Goal: Task Accomplishment & Management: Use online tool/utility

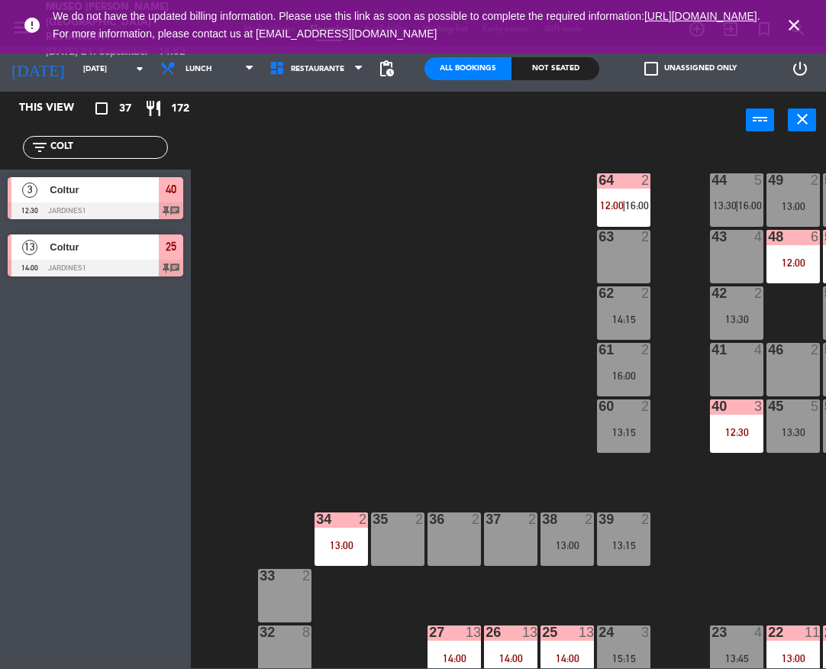
scroll to position [158, 0]
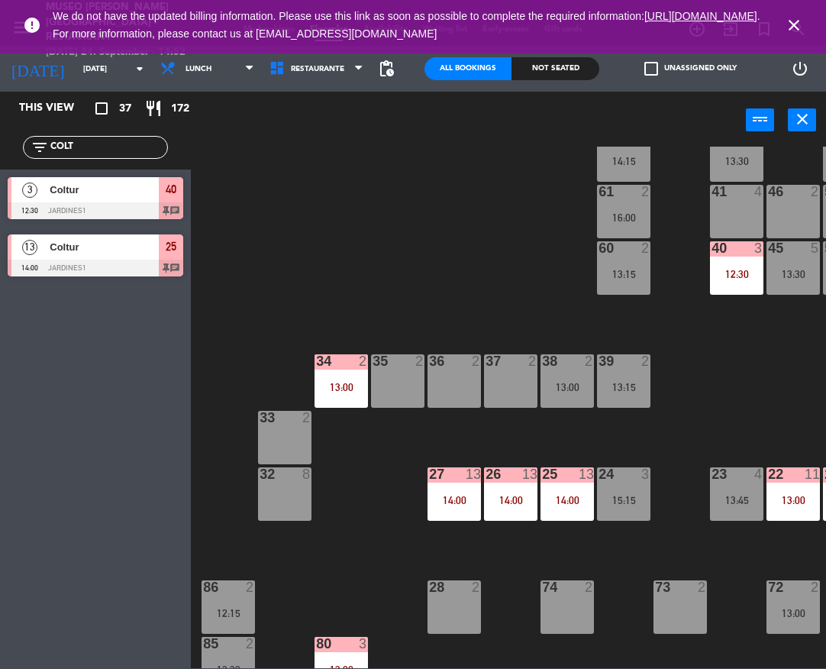
click at [121, 146] on input "COLT" at bounding box center [108, 147] width 118 height 17
type input "tro"
click at [357, 273] on div "44 5 13:30 | 16:00 49 2 13:00 54 5 13:45 64 2 12:00 | 16:00 48 6 12:00 53 6 12:…" at bounding box center [512, 407] width 627 height 521
click at [153, 212] on div at bounding box center [96, 210] width 176 height 17
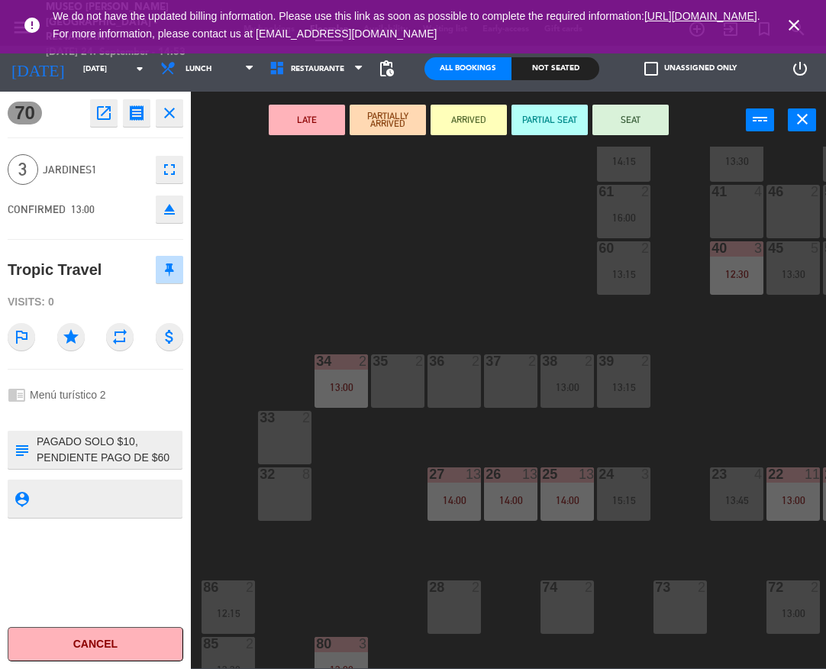
scroll to position [584, 0]
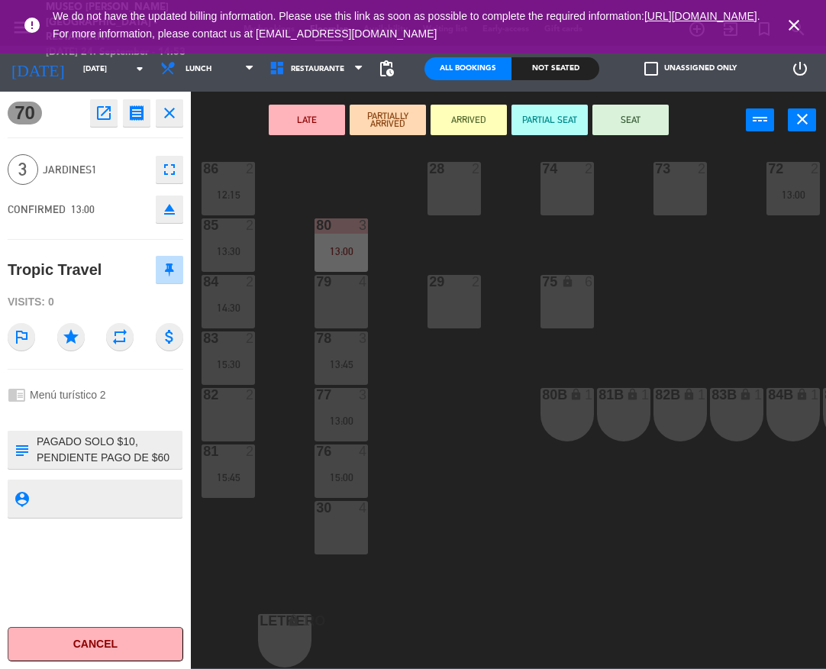
click at [451, 489] on div "44 5 13:30 | 16:00 49 2 13:00 54 5 13:45 64 2 12:00 | 16:00 48 6 12:00 53 6 12:…" at bounding box center [512, 407] width 627 height 521
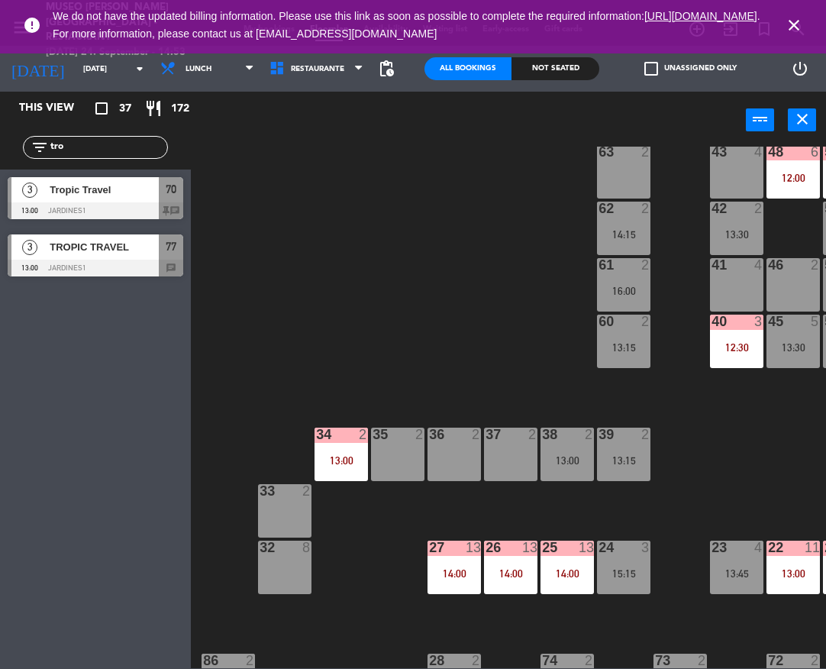
scroll to position [0, 0]
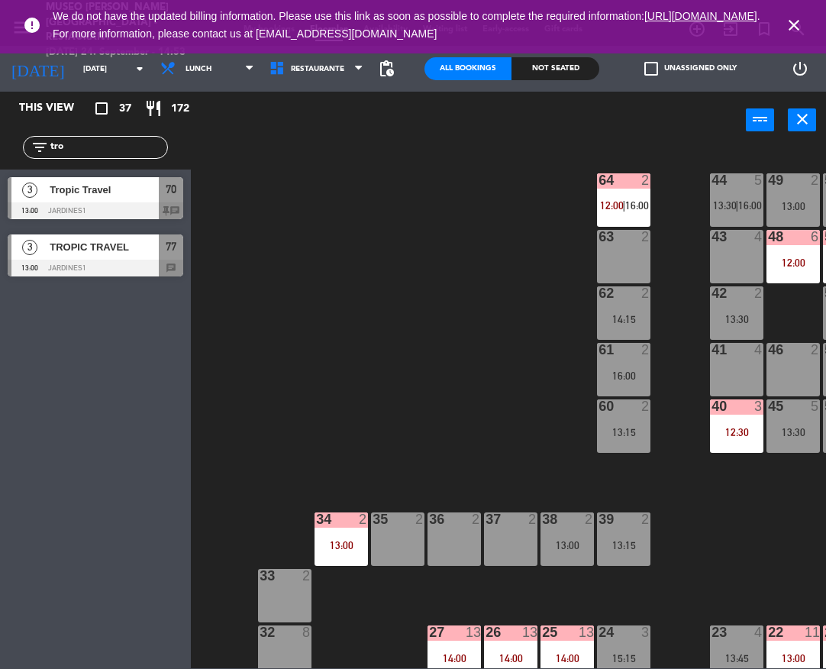
click at [140, 194] on span "Tropic Travel" at bounding box center [104, 190] width 109 height 16
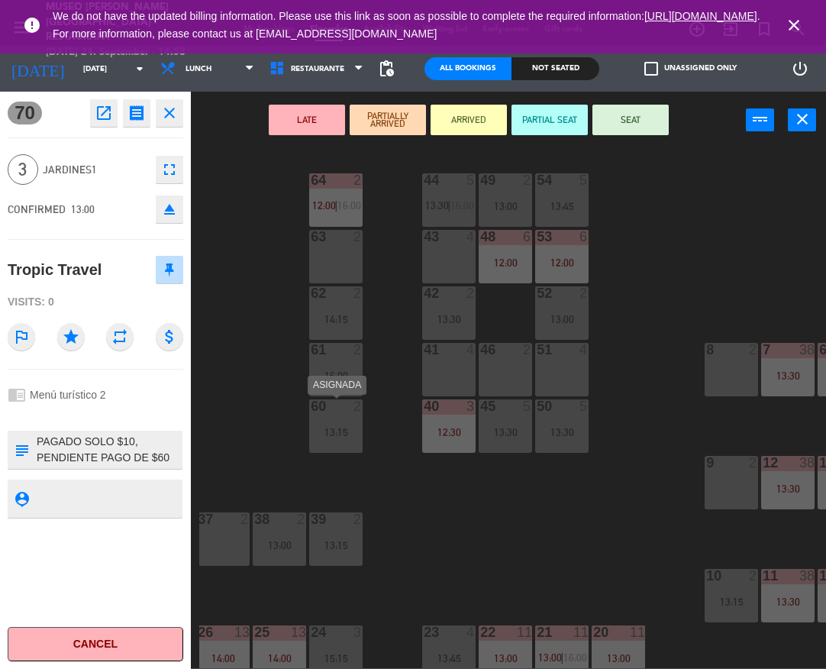
scroll to position [0, 289]
click at [454, 261] on div "43 4" at bounding box center [447, 256] width 53 height 53
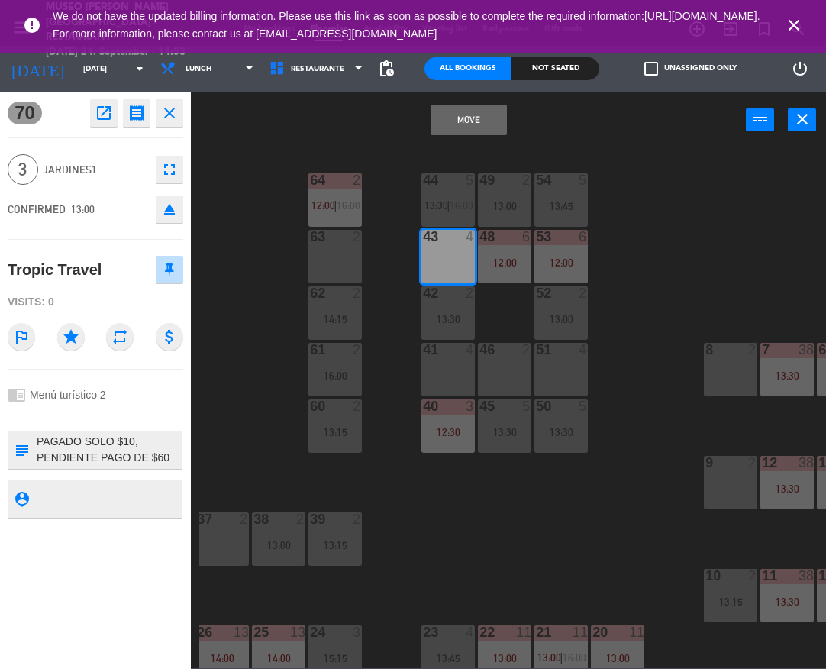
click at [440, 127] on button "Move" at bounding box center [469, 120] width 76 height 31
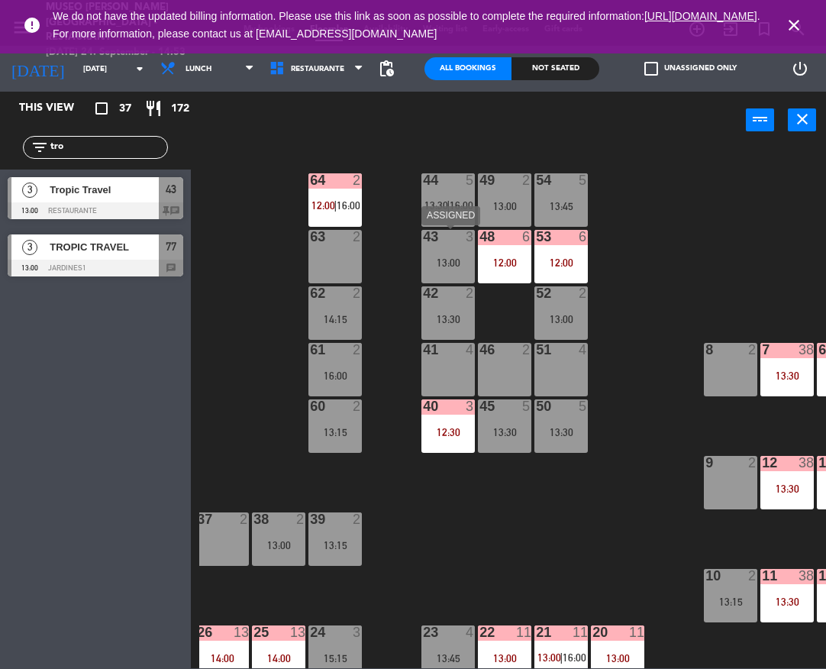
click at [456, 266] on div "13:00" at bounding box center [447, 262] width 53 height 11
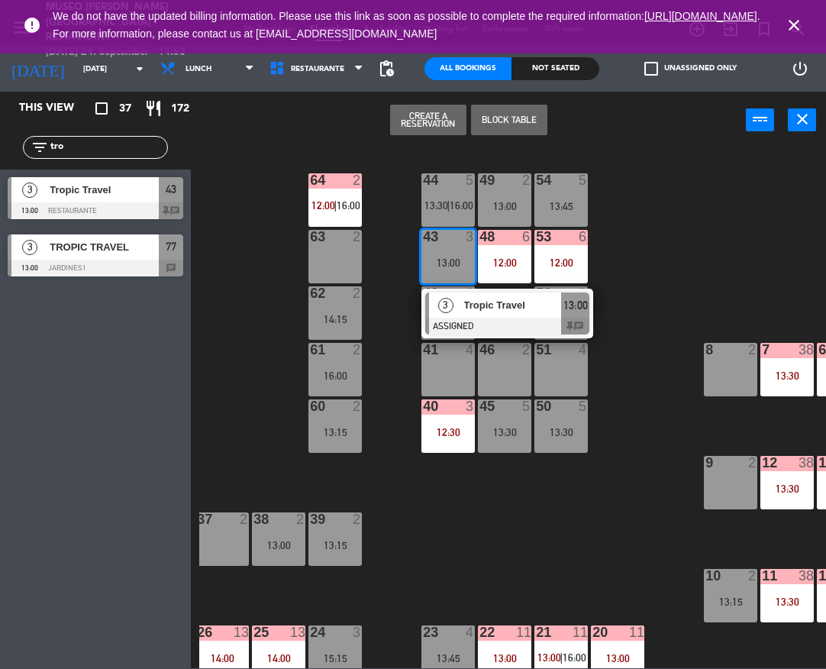
click at [501, 335] on div "3 Tropic Travel ASSIGNED 13:00 chat" at bounding box center [507, 314] width 172 height 50
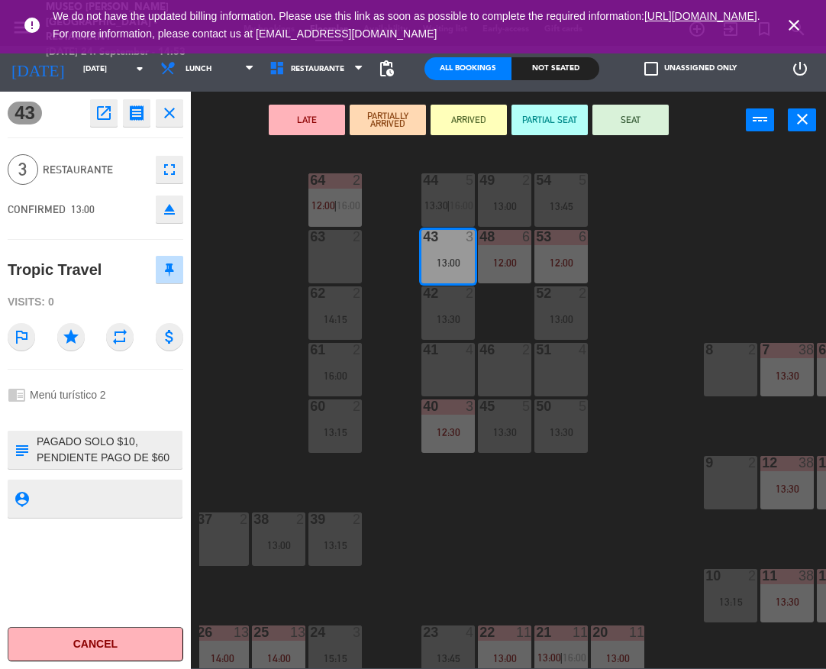
click at [298, 115] on button "LATE" at bounding box center [307, 120] width 76 height 31
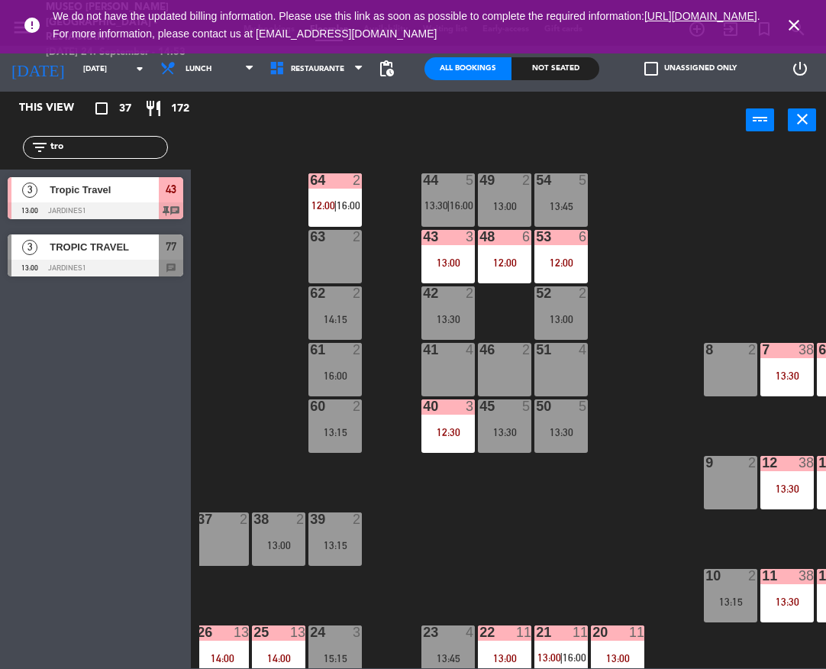
click at [85, 149] on input "tro" at bounding box center [108, 147] width 118 height 17
click at [157, 255] on div "TROPIC TRAVEL" at bounding box center [103, 246] width 111 height 25
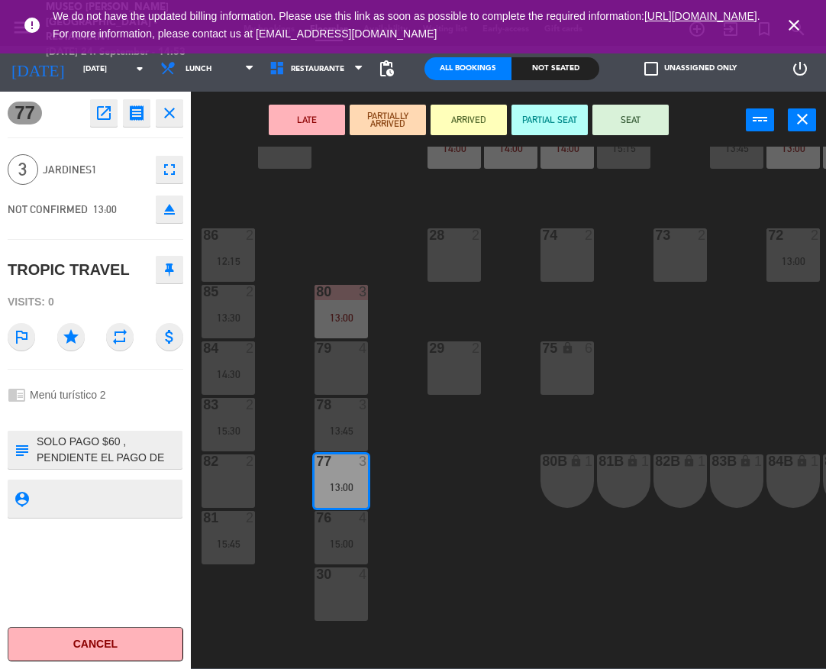
scroll to position [508, 0]
click at [340, 547] on div "15:00" at bounding box center [341, 545] width 53 height 11
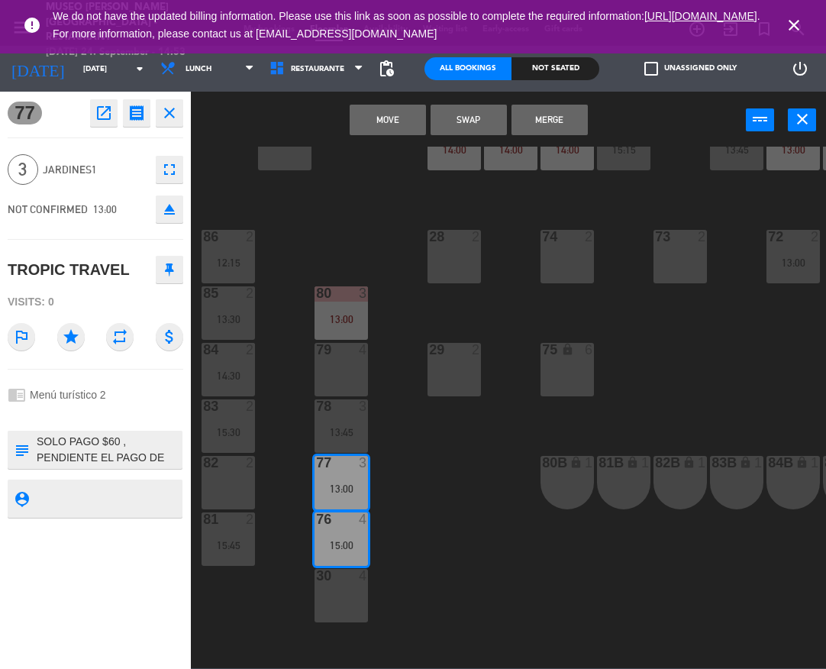
click at [495, 121] on button "Swap" at bounding box center [469, 120] width 76 height 31
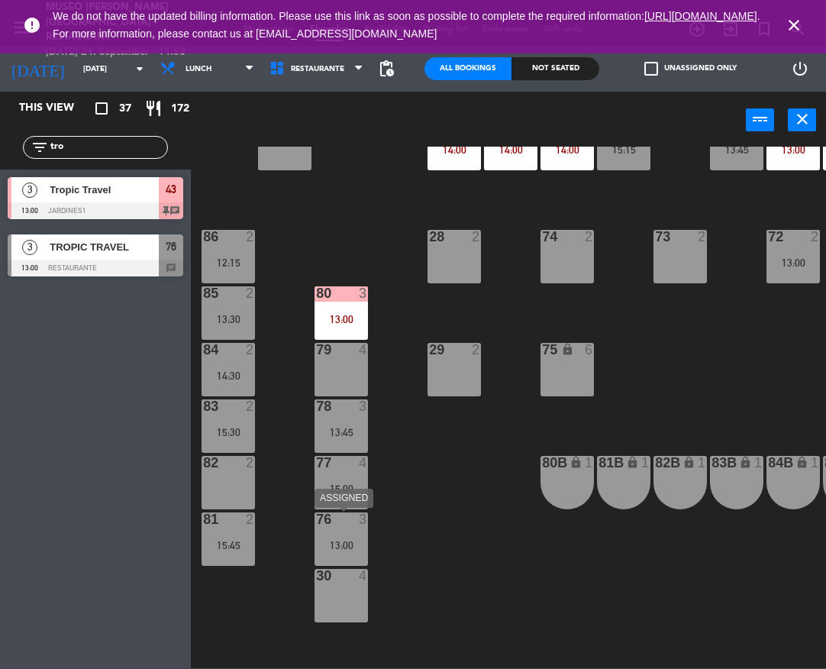
click at [335, 540] on div "13:00" at bounding box center [341, 545] width 53 height 11
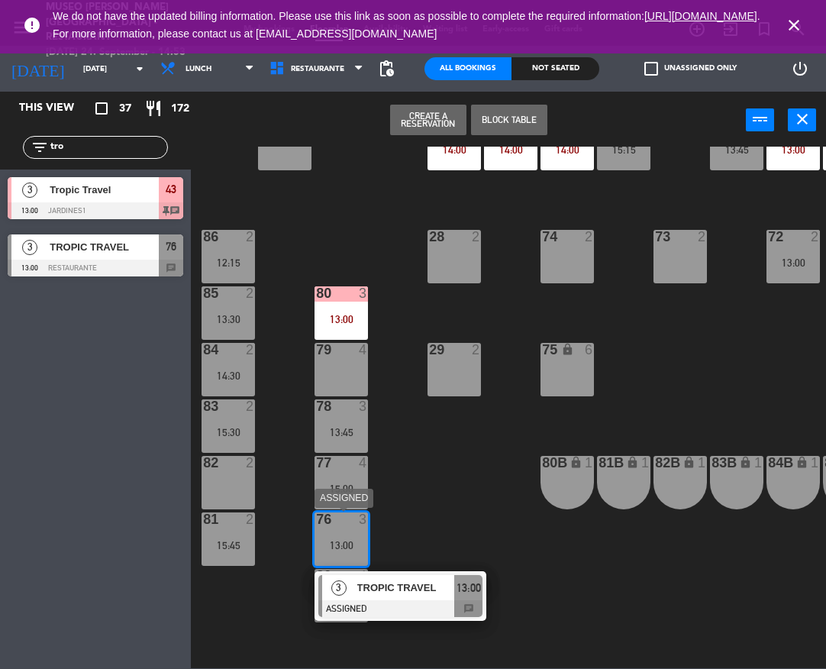
click at [393, 598] on div "TROPIC TRAVEL" at bounding box center [405, 588] width 99 height 25
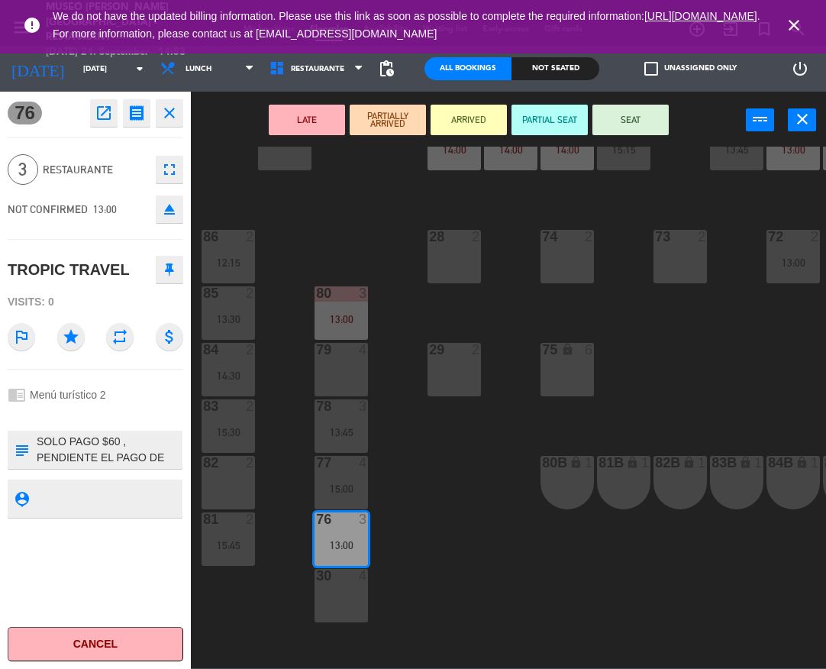
click at [660, 417] on div "44 5 13:30 | 16:00 49 2 13:00 54 5 13:45 64 2 12:00 | 16:00 48 6 12:00 53 6 12:…" at bounding box center [512, 407] width 627 height 521
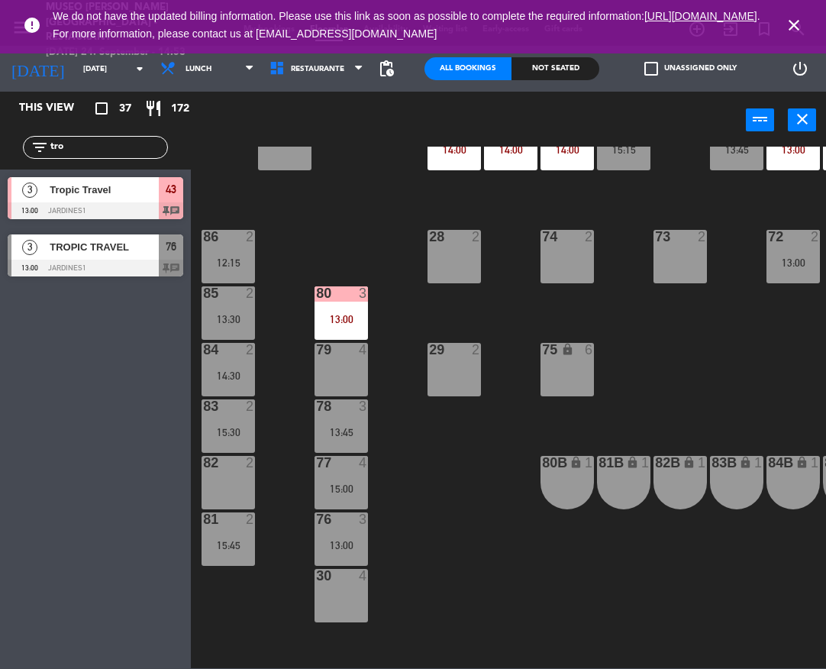
click at [366, 486] on div "15:00" at bounding box center [341, 488] width 53 height 11
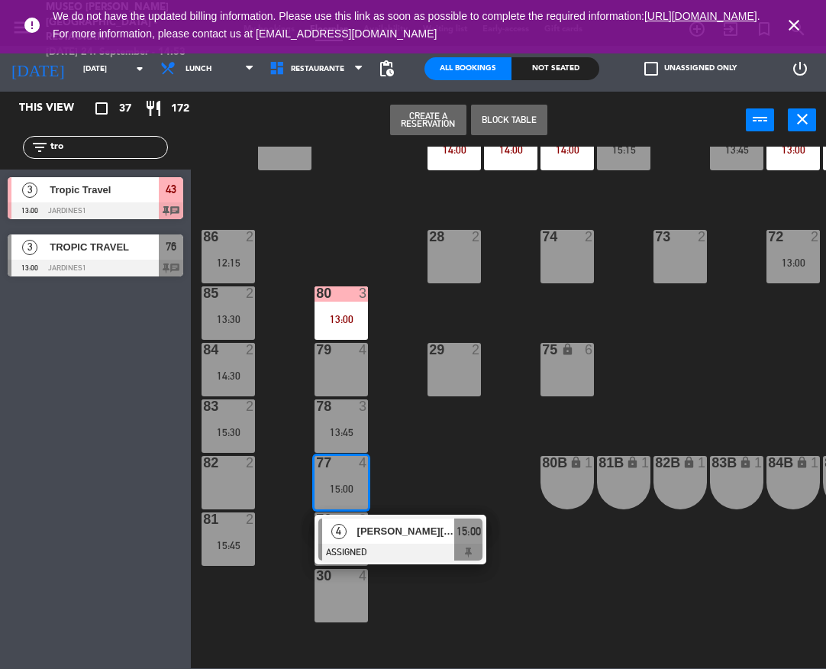
click at [399, 537] on span "[PERSON_NAME][EMAIL_ADDRESS][PERSON_NAME][DOMAIN_NAME]" at bounding box center [406, 531] width 98 height 16
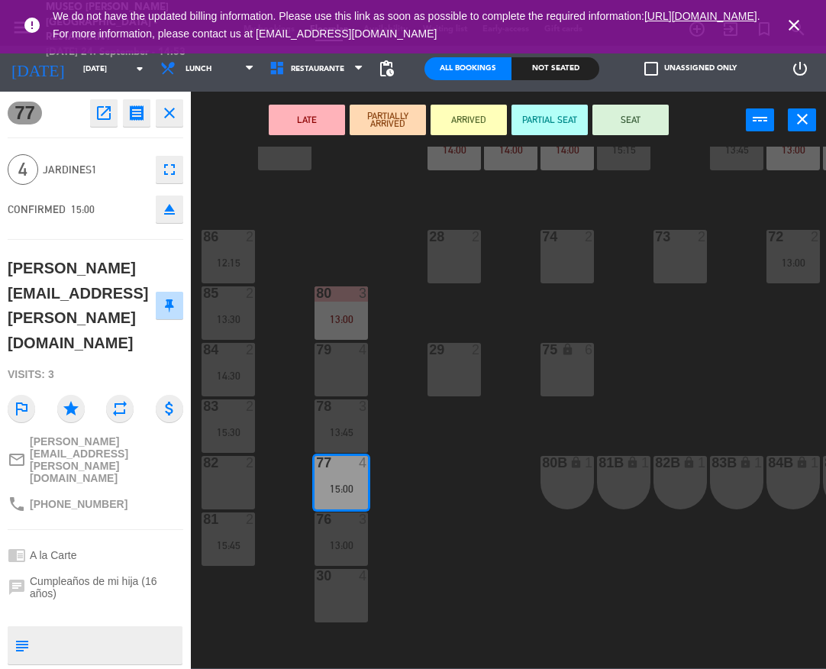
click at [360, 598] on div "30 4" at bounding box center [341, 595] width 53 height 53
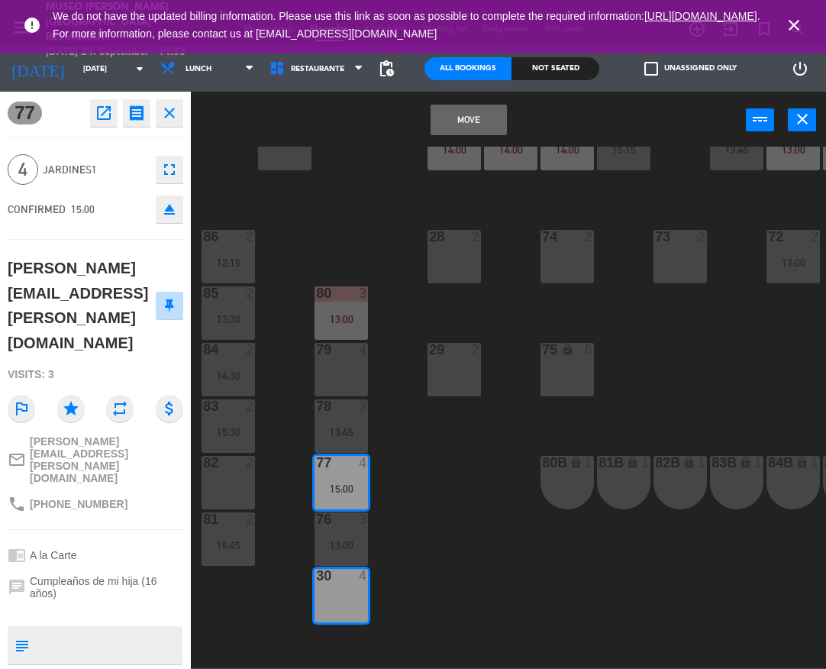
click at [483, 122] on button "Move" at bounding box center [469, 120] width 76 height 31
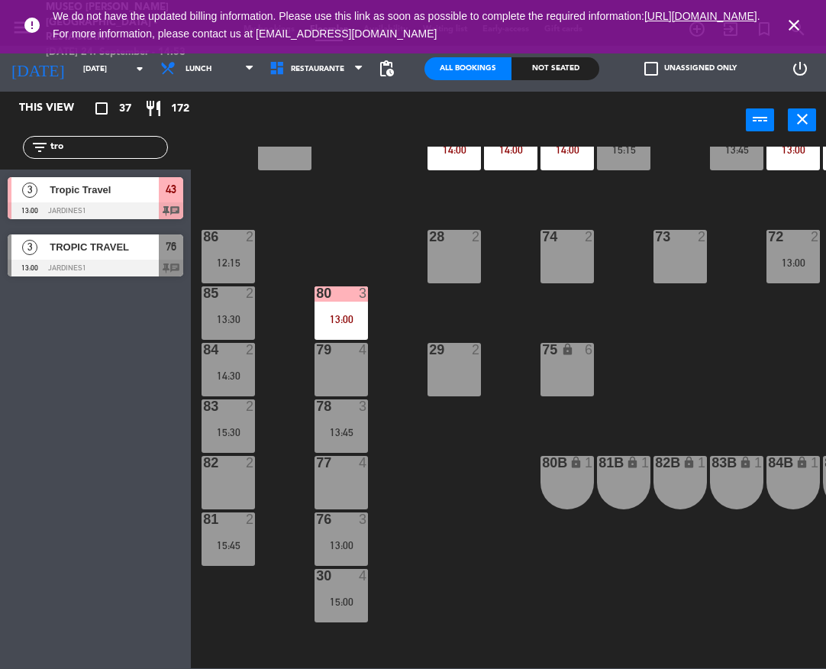
click at [330, 428] on div "13:45" at bounding box center [341, 432] width 53 height 11
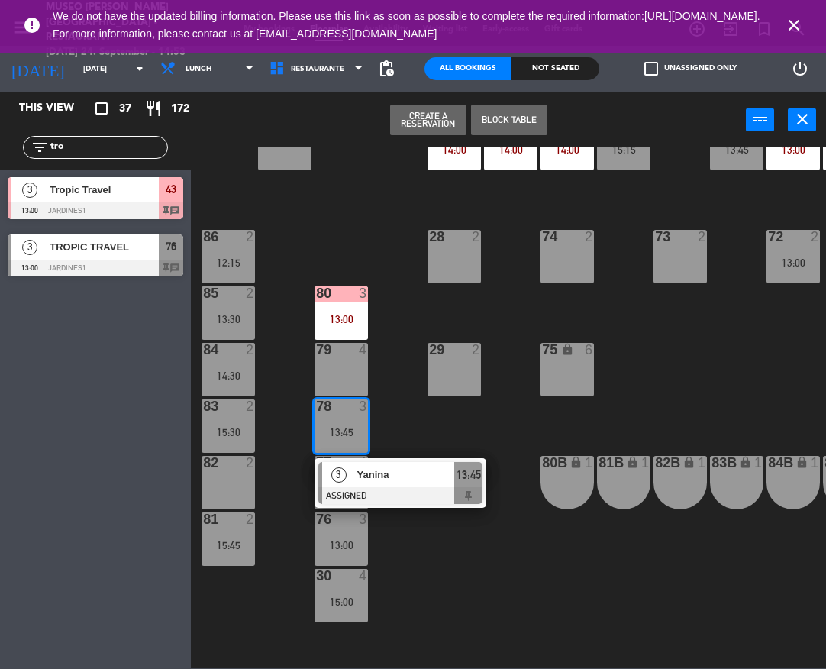
click at [382, 483] on span "Yanina" at bounding box center [406, 474] width 98 height 16
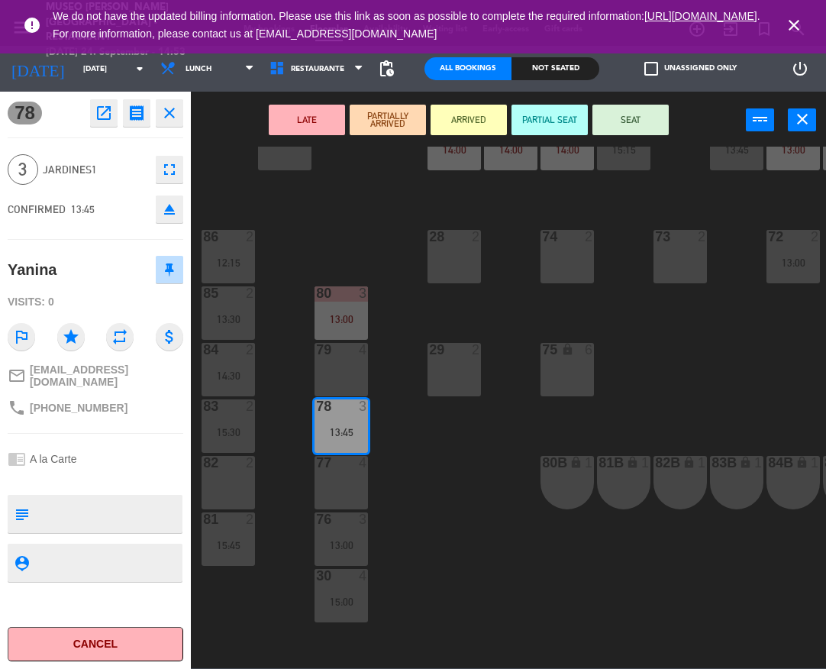
click at [341, 389] on div "79 4" at bounding box center [341, 369] width 53 height 53
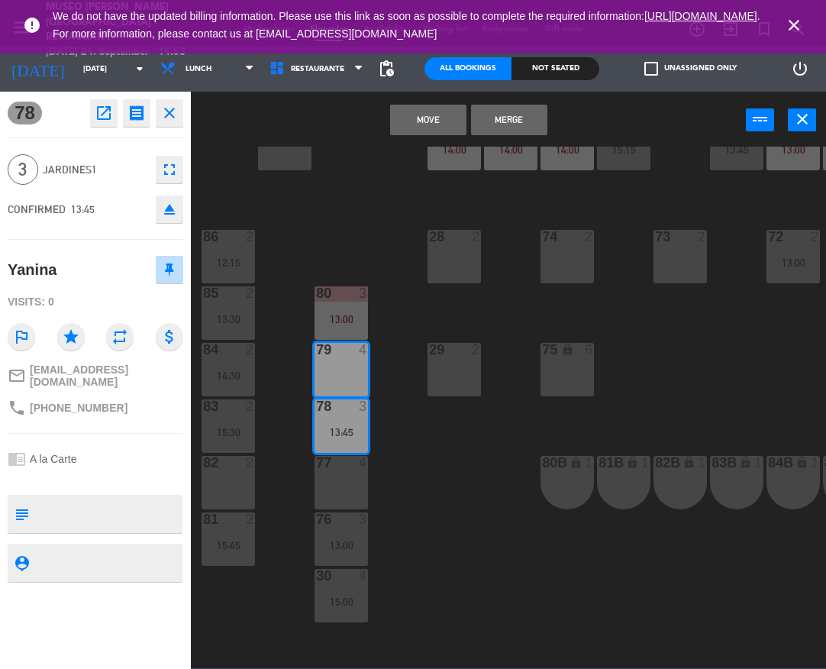
click at [429, 124] on button "Move" at bounding box center [428, 120] width 76 height 31
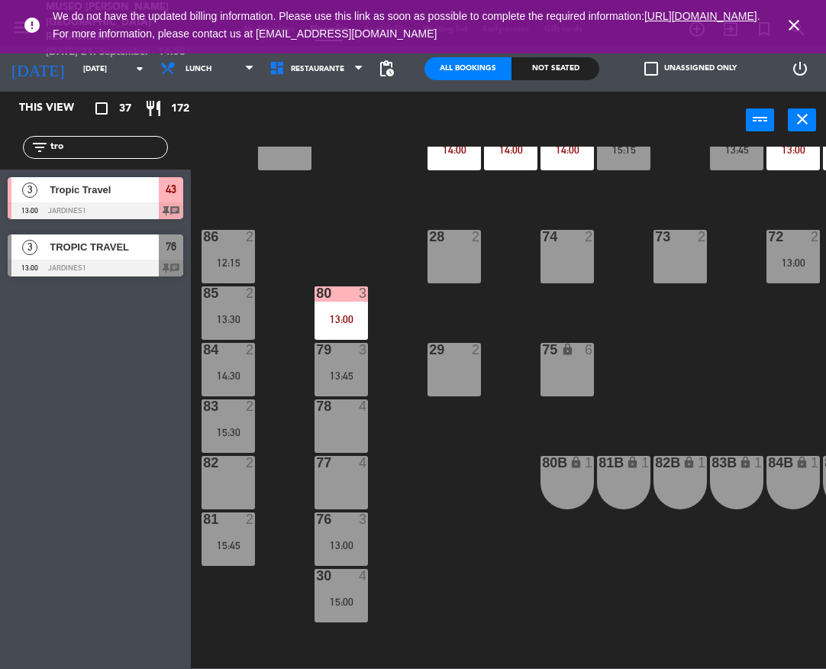
click at [218, 428] on div "15:30" at bounding box center [228, 432] width 53 height 11
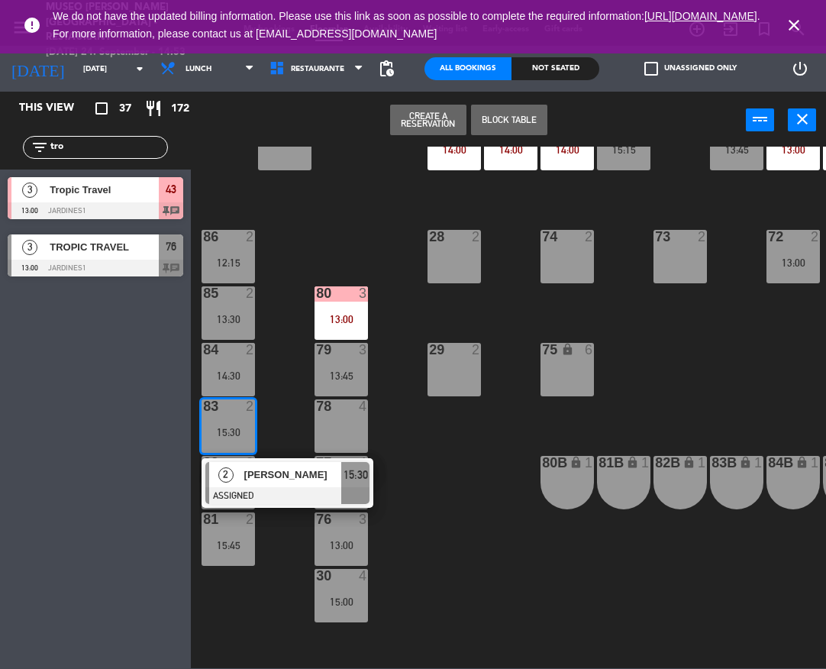
click at [470, 528] on div "44 5 13:30 | 16:00 49 2 13:00 54 5 13:45 64 2 12:00 | 16:00 48 6 12:00 53 6 12:…" at bounding box center [512, 407] width 627 height 521
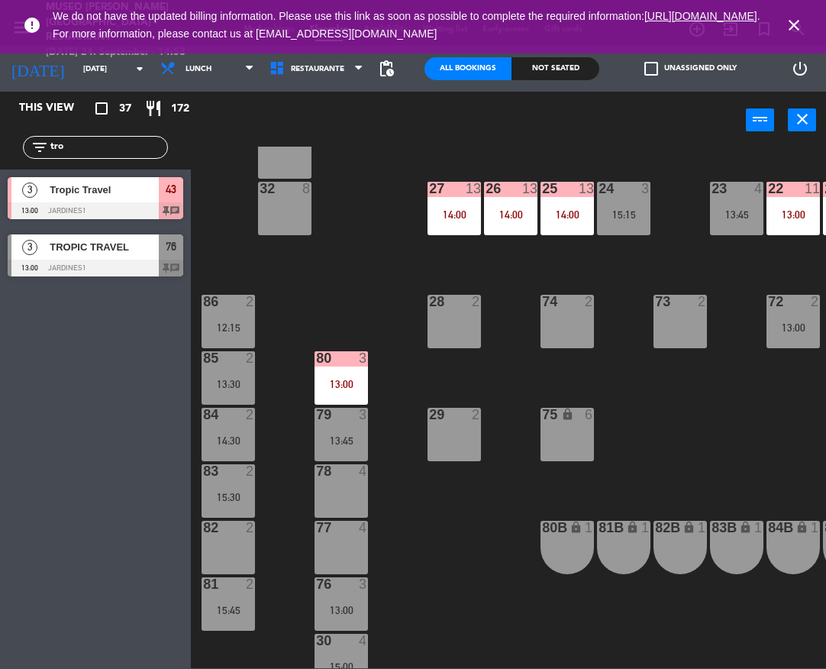
scroll to position [442, 0]
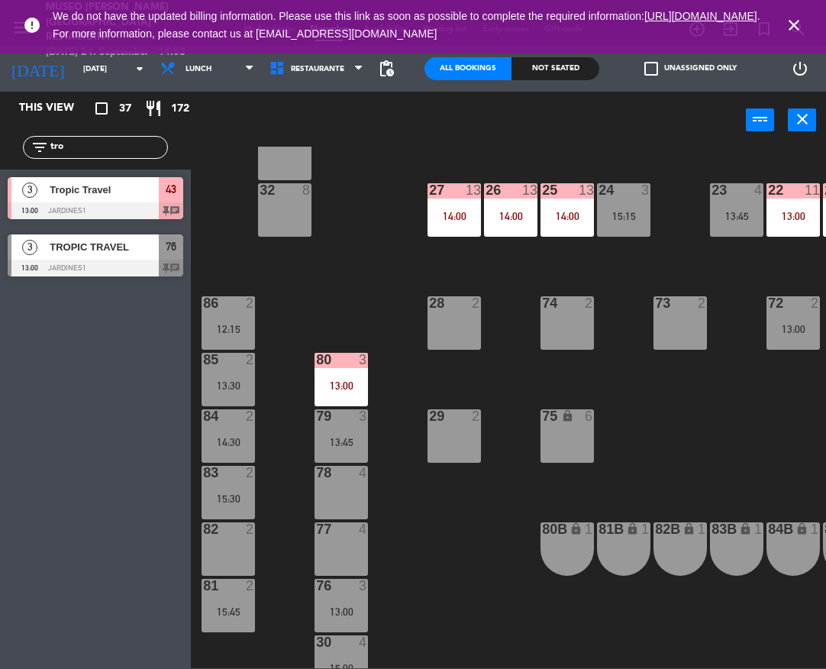
click at [139, 153] on input "tro" at bounding box center [108, 147] width 118 height 17
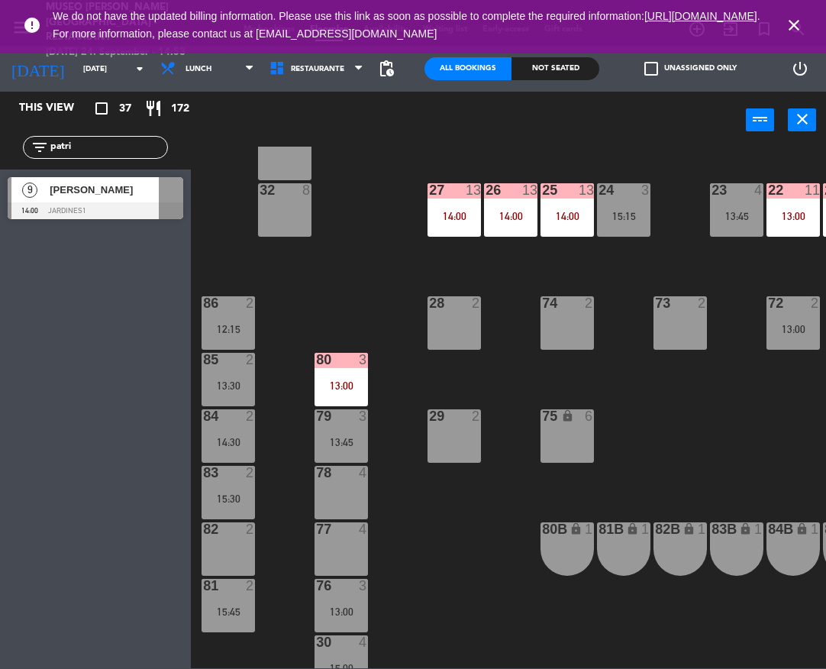
type input "patri"
click at [20, 199] on div "9 [PERSON_NAME] 14:00 Jardines1" at bounding box center [95, 197] width 191 height 57
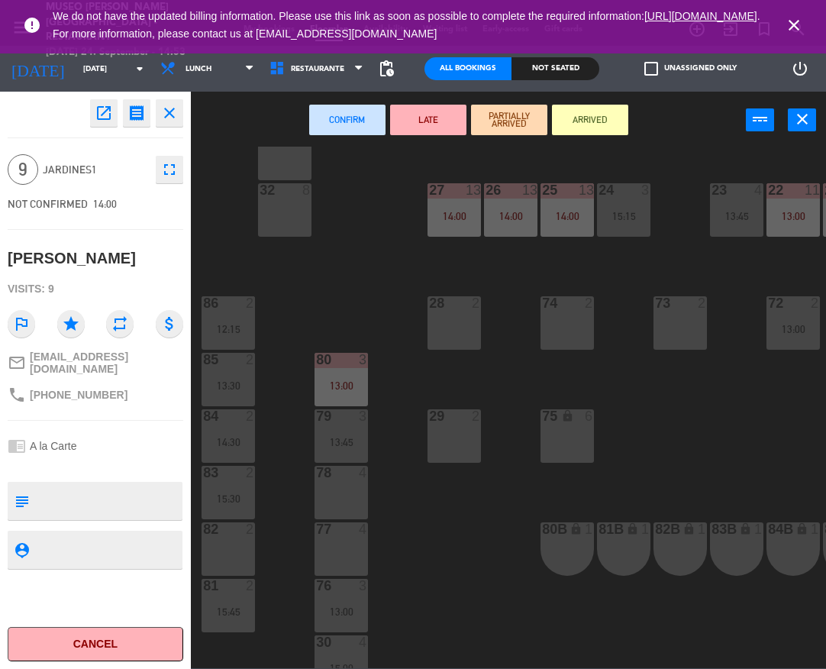
click at [359, 532] on div "4" at bounding box center [363, 529] width 9 height 14
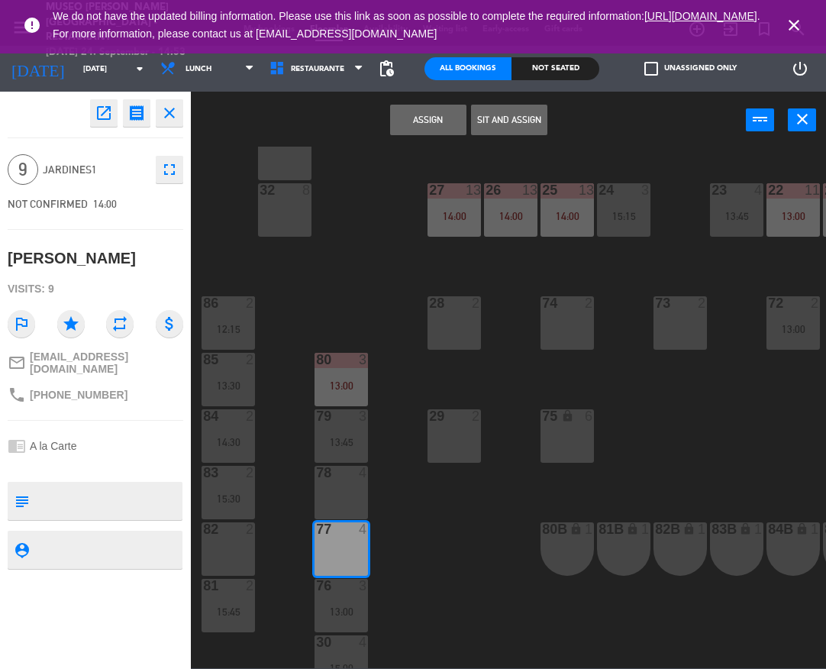
click at [349, 494] on div "78 4" at bounding box center [341, 492] width 53 height 53
click at [416, 109] on button "Assign" at bounding box center [428, 120] width 76 height 31
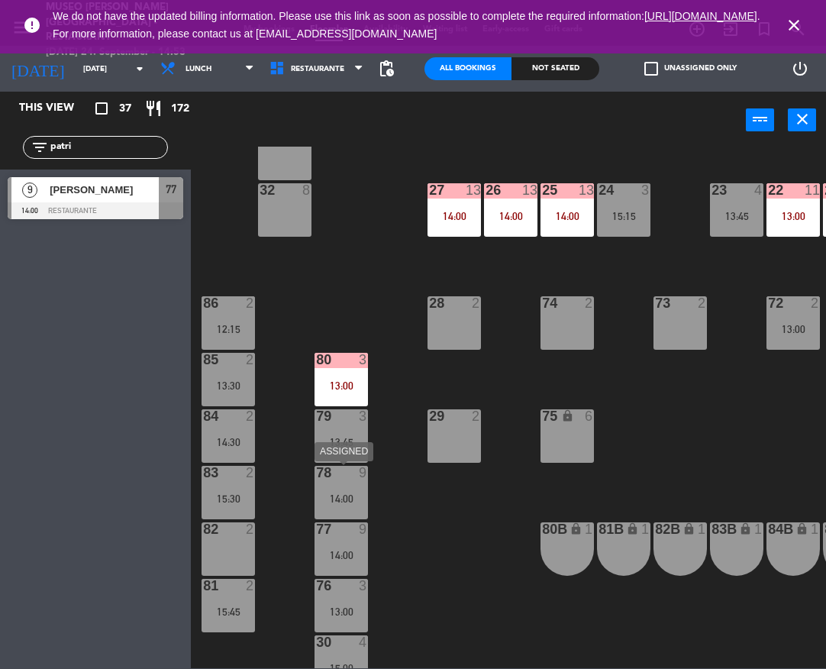
click at [341, 483] on div "78 9 14:00" at bounding box center [341, 492] width 53 height 53
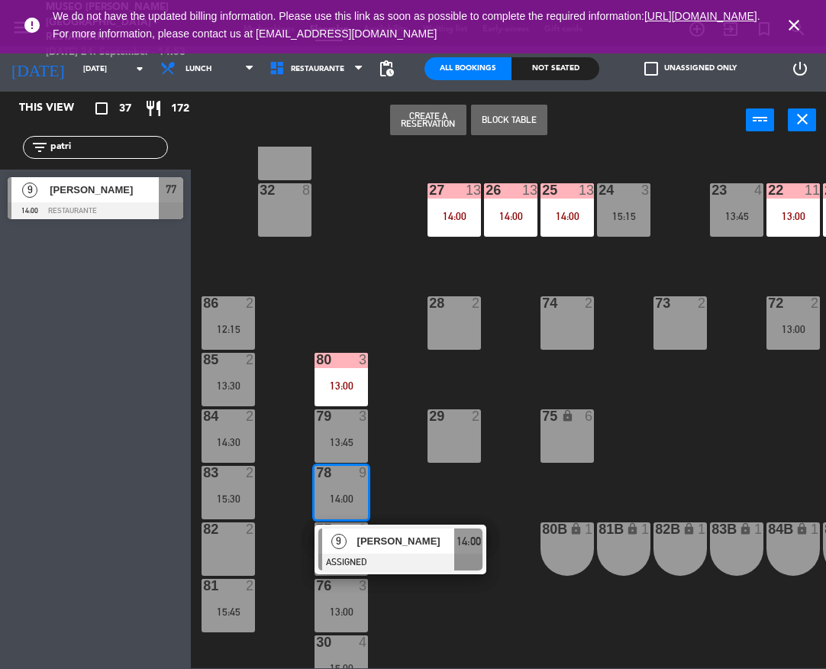
click at [382, 544] on span "[PERSON_NAME]" at bounding box center [406, 541] width 98 height 16
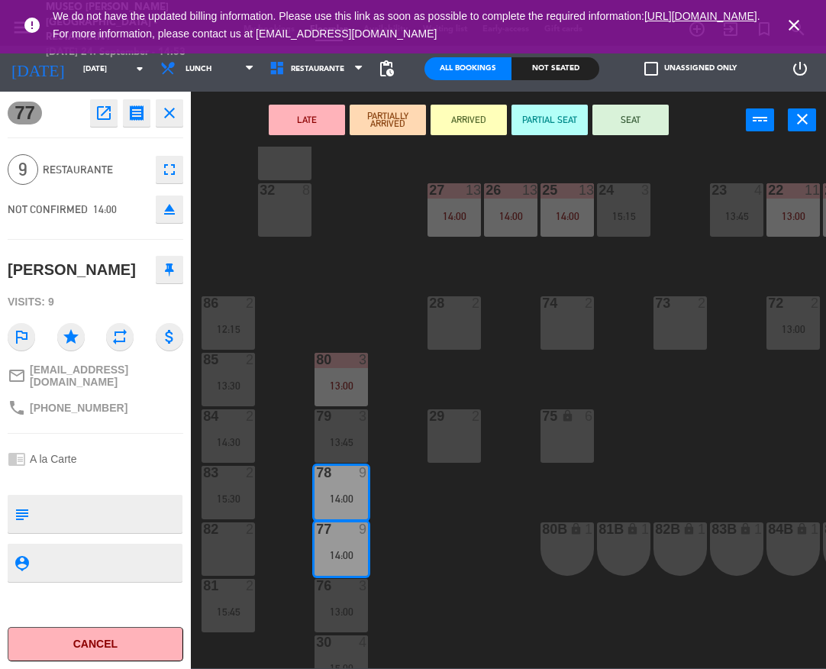
click at [302, 131] on button "LATE" at bounding box center [307, 120] width 76 height 31
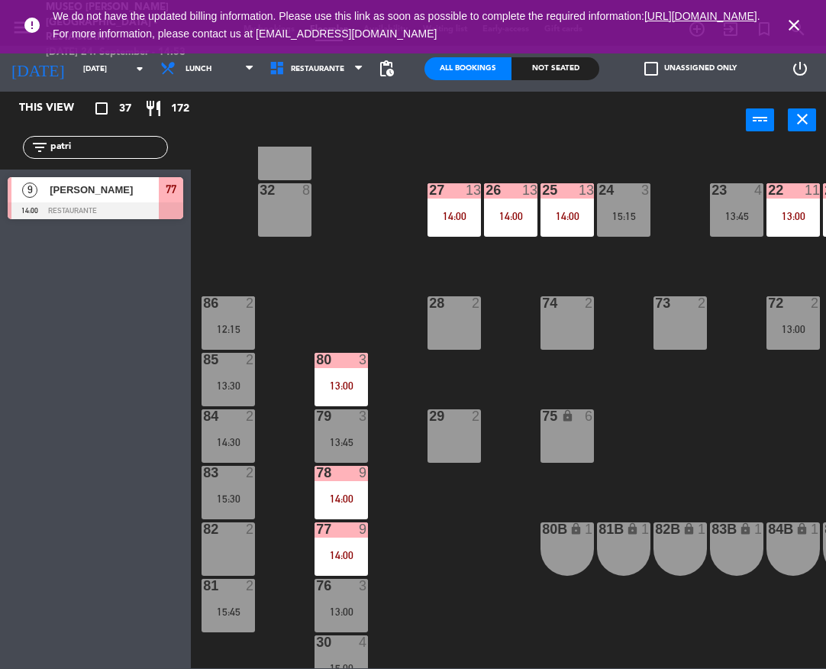
scroll to position [115, 0]
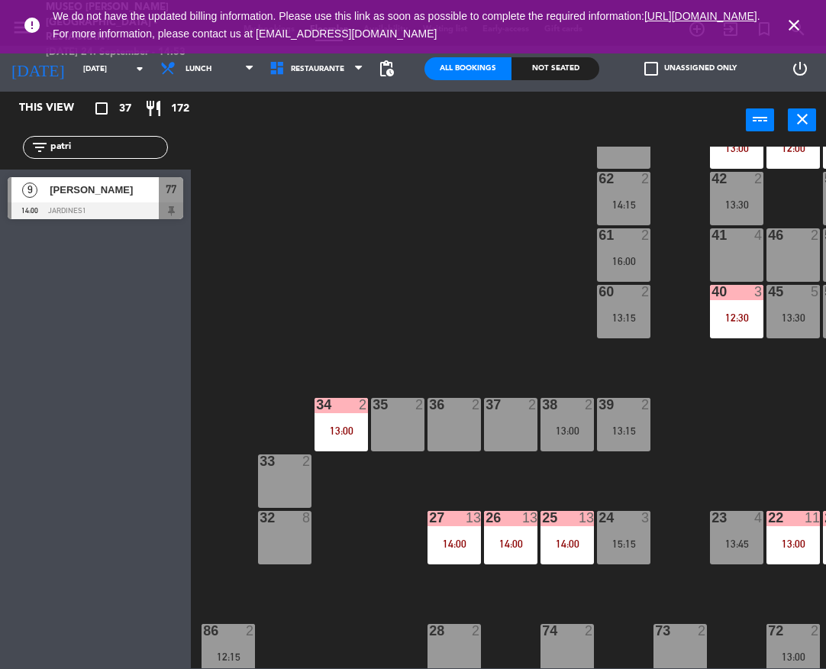
click at [524, 434] on div "37 2" at bounding box center [510, 424] width 53 height 53
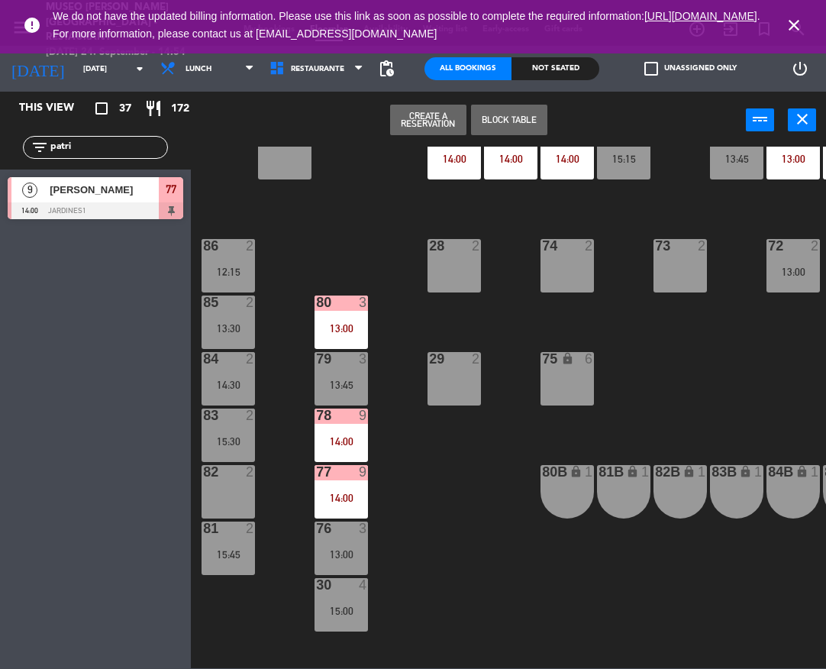
scroll to position [584, 0]
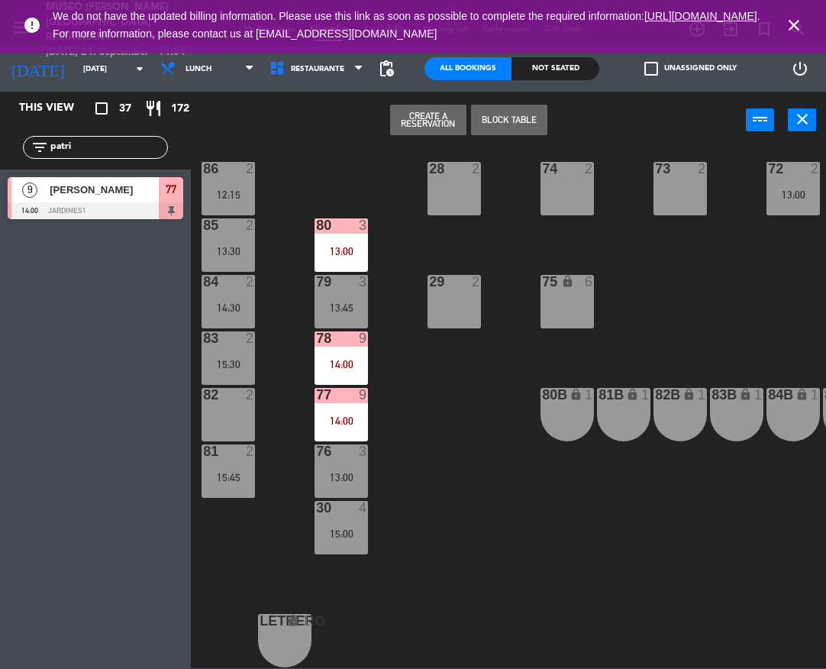
click at [691, 321] on div "44 5 13:30 | 16:00 49 2 13:00 54 5 13:45 64 2 12:00 | 16:00 48 6 12:00 53 6 12:…" at bounding box center [512, 407] width 627 height 521
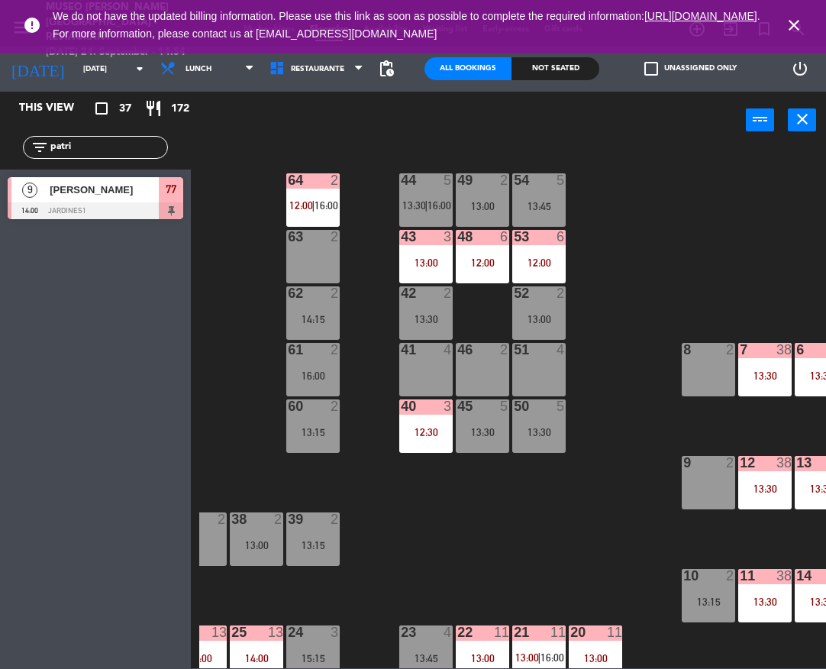
scroll to position [0, 310]
click at [425, 247] on div "43 3 13:00" at bounding box center [426, 256] width 53 height 53
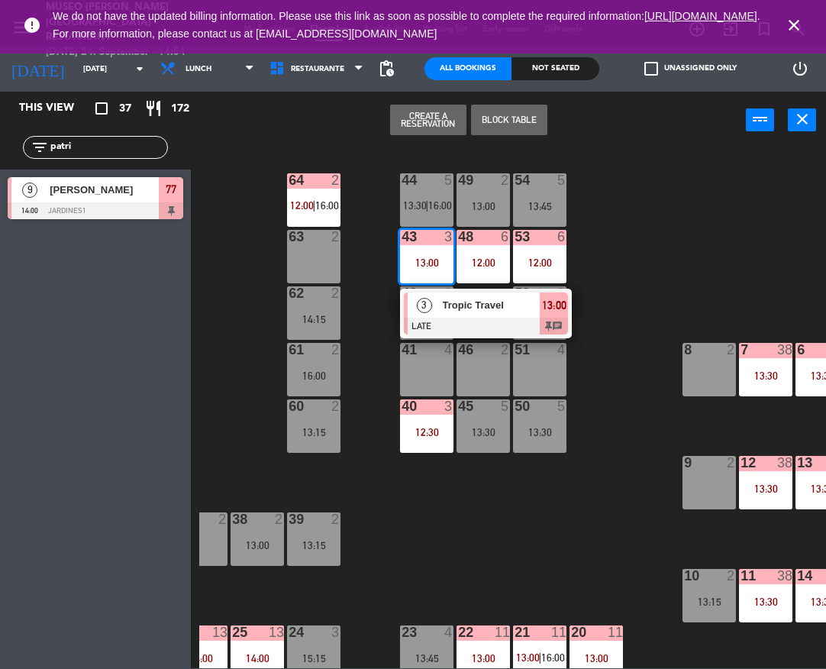
click at [482, 319] on div at bounding box center [486, 326] width 164 height 17
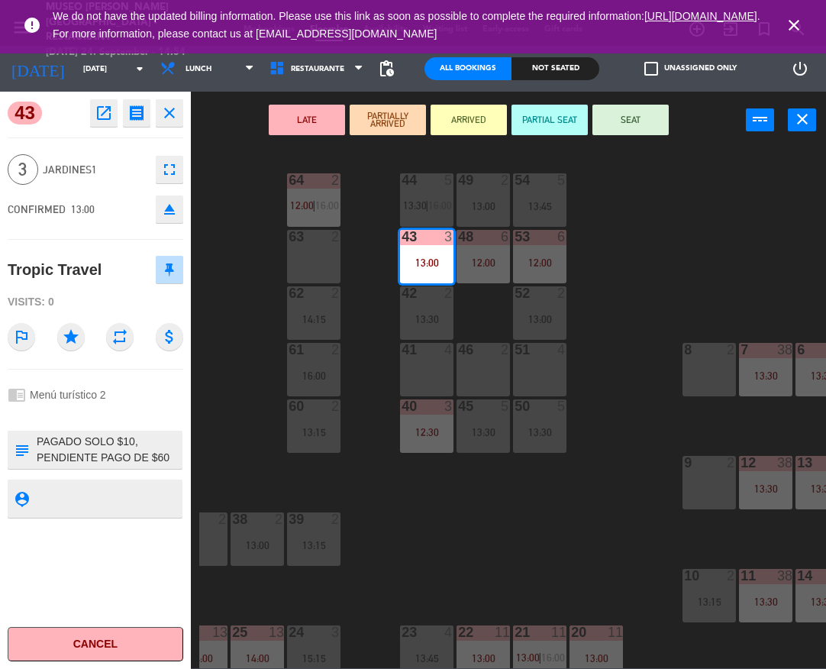
click at [228, 341] on div "44 5 13:30 | 16:00 49 2 13:00 54 5 13:45 64 2 12:00 | 16:00 48 6 12:00 53 6 12:…" at bounding box center [512, 407] width 627 height 521
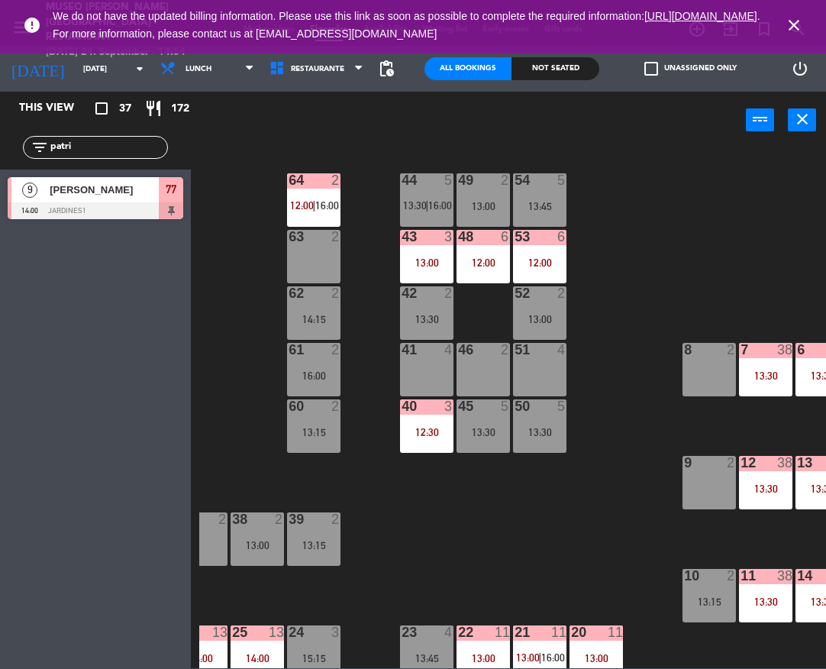
click at [427, 255] on div "43 3 13:00" at bounding box center [426, 256] width 53 height 53
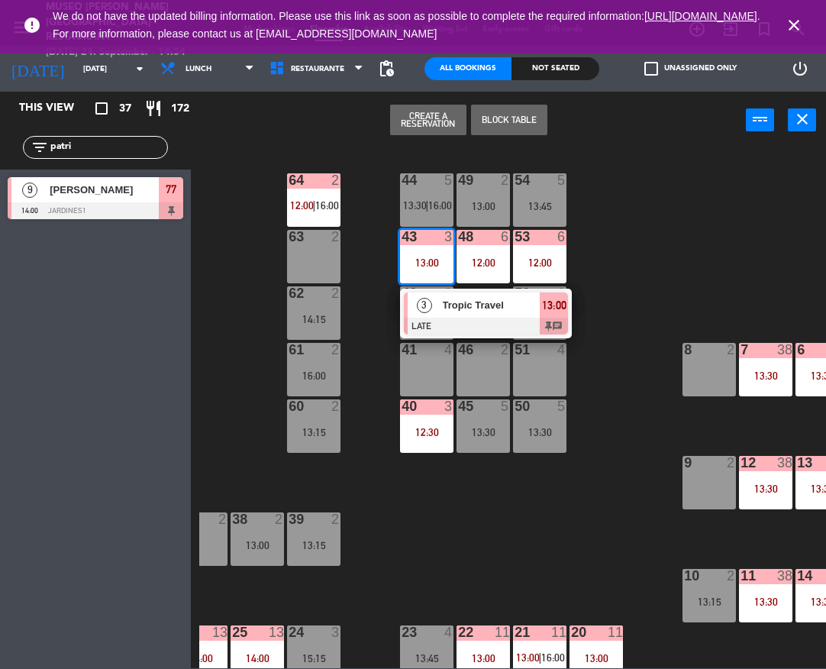
click at [479, 328] on div at bounding box center [486, 326] width 164 height 17
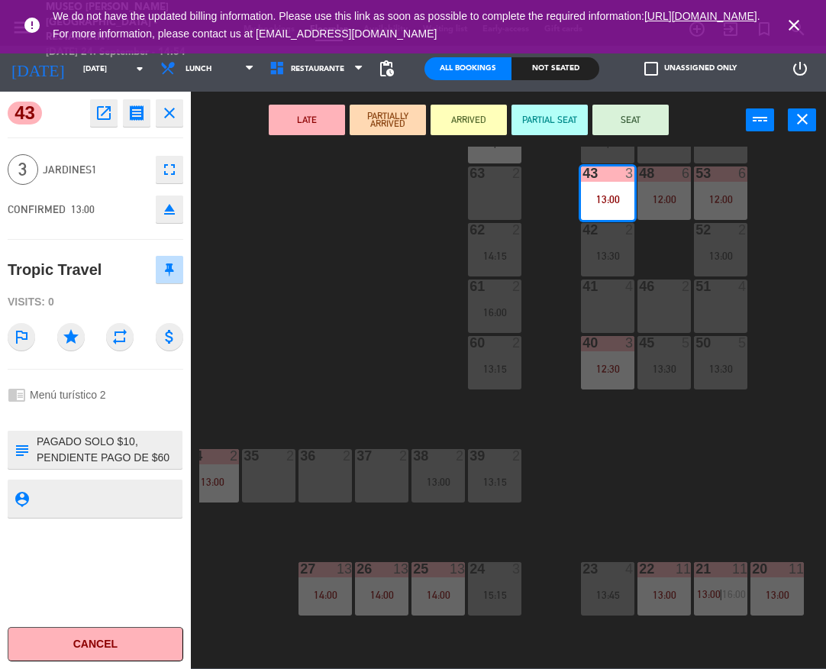
scroll to position [0, 129]
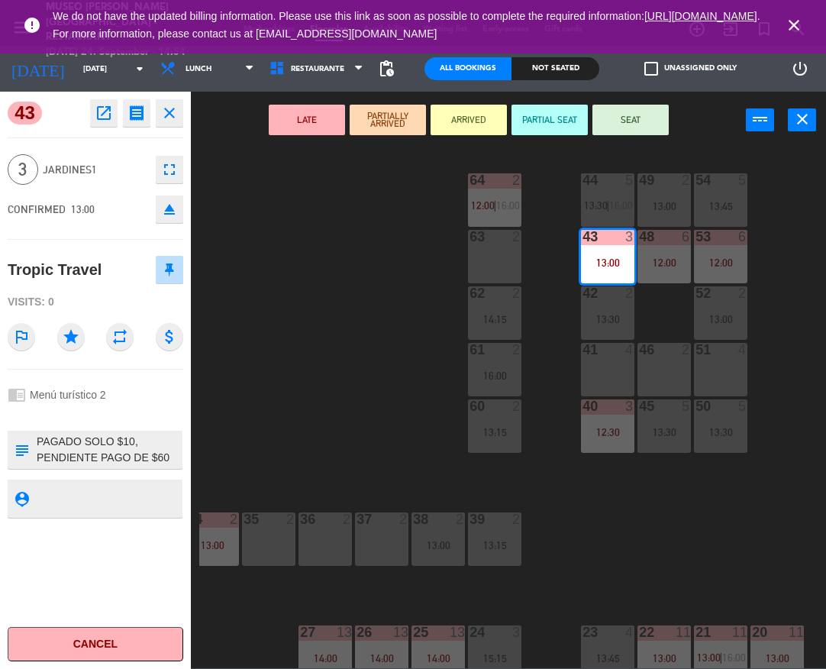
click at [731, 375] on div "51 4" at bounding box center [720, 369] width 53 height 53
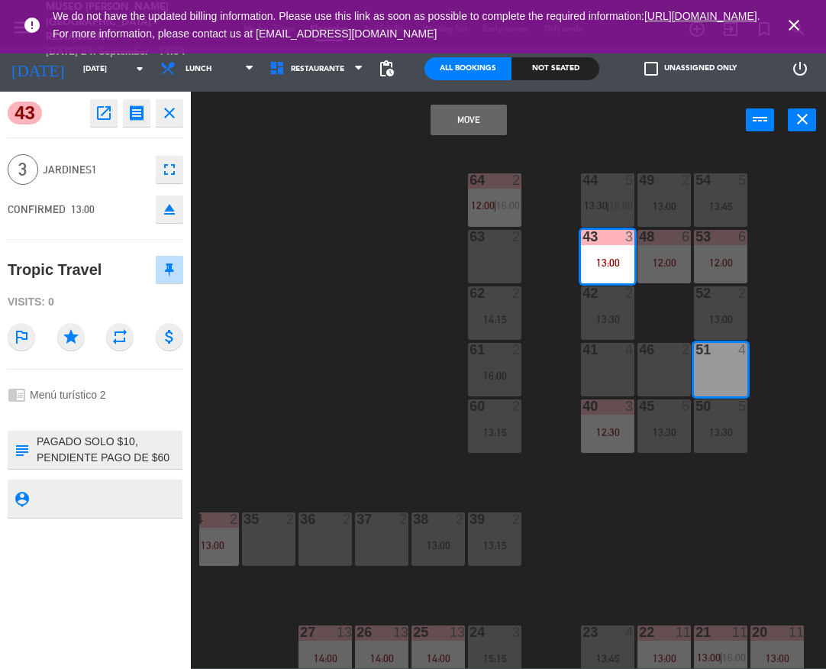
click at [480, 122] on button "Move" at bounding box center [469, 120] width 76 height 31
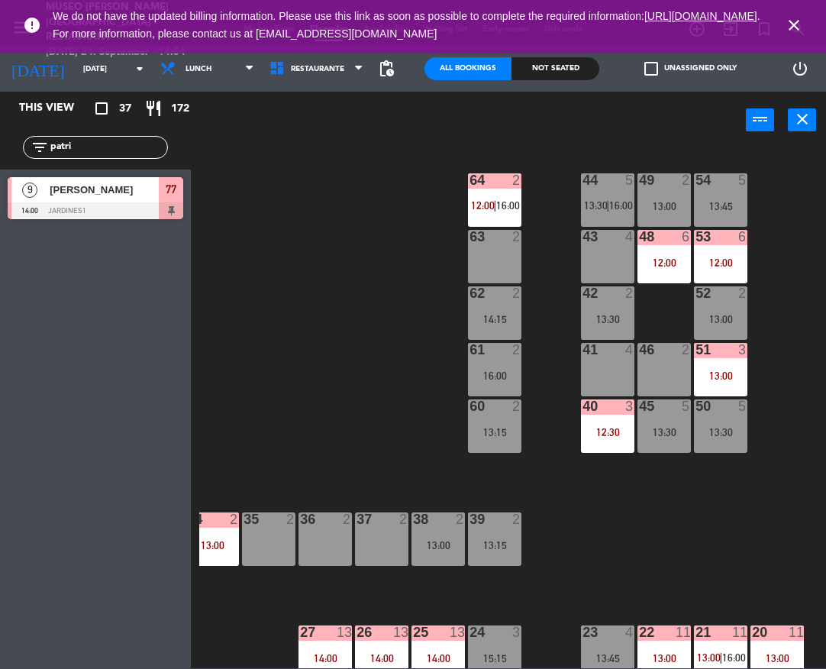
click at [132, 149] on input "patri" at bounding box center [108, 147] width 118 height 17
type input "grup"
click at [138, 198] on div "GRUPO ANGLOSAJON - ROYAL TRAVEL PERUVIAN" at bounding box center [103, 189] width 111 height 25
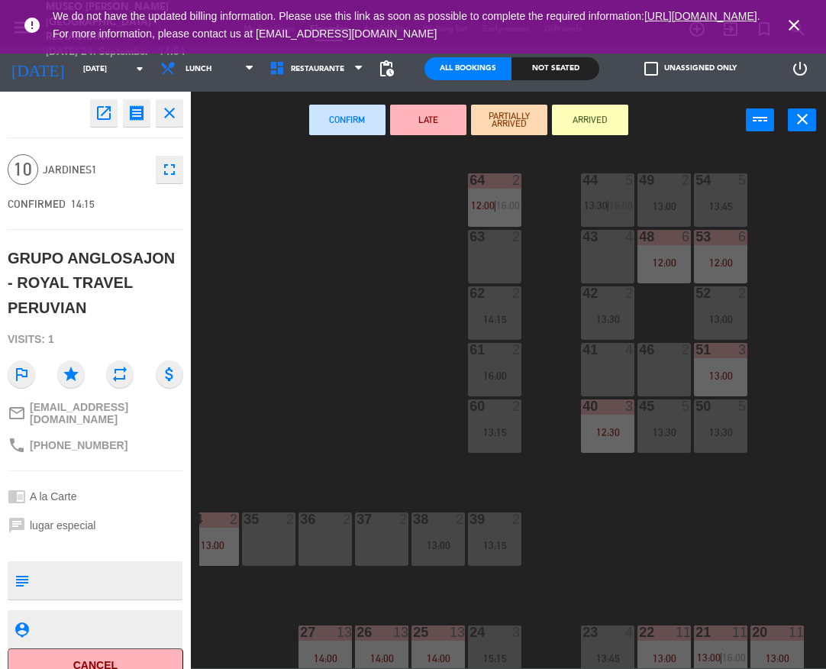
click at [613, 244] on div "43 4" at bounding box center [607, 237] width 53 height 15
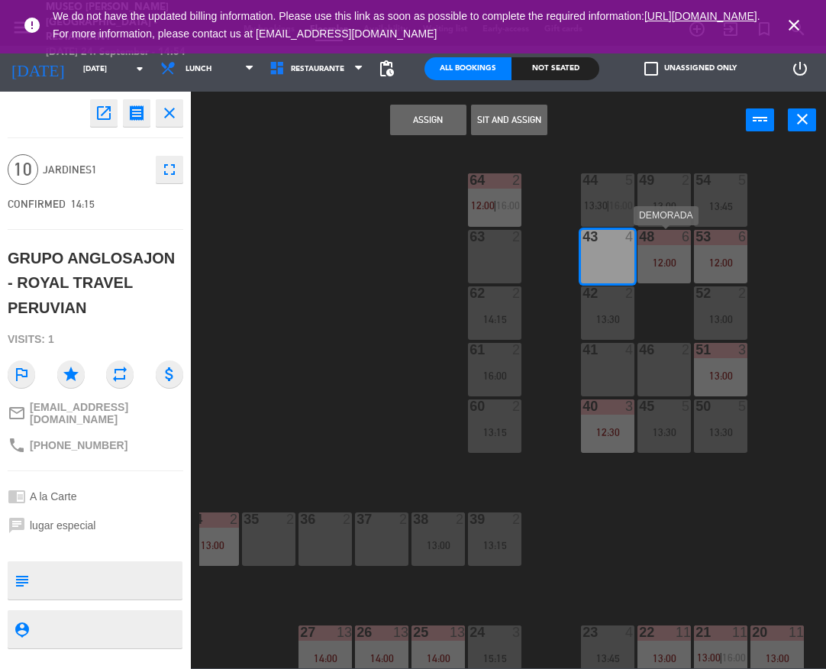
click at [655, 254] on div "48 6 12:00" at bounding box center [663, 256] width 53 height 53
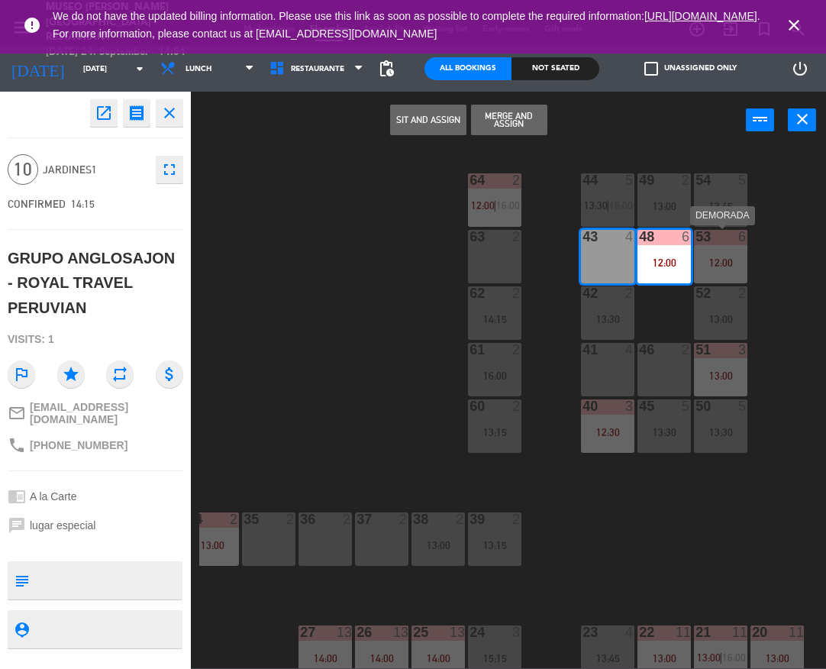
click at [717, 262] on div "12:00" at bounding box center [720, 262] width 53 height 11
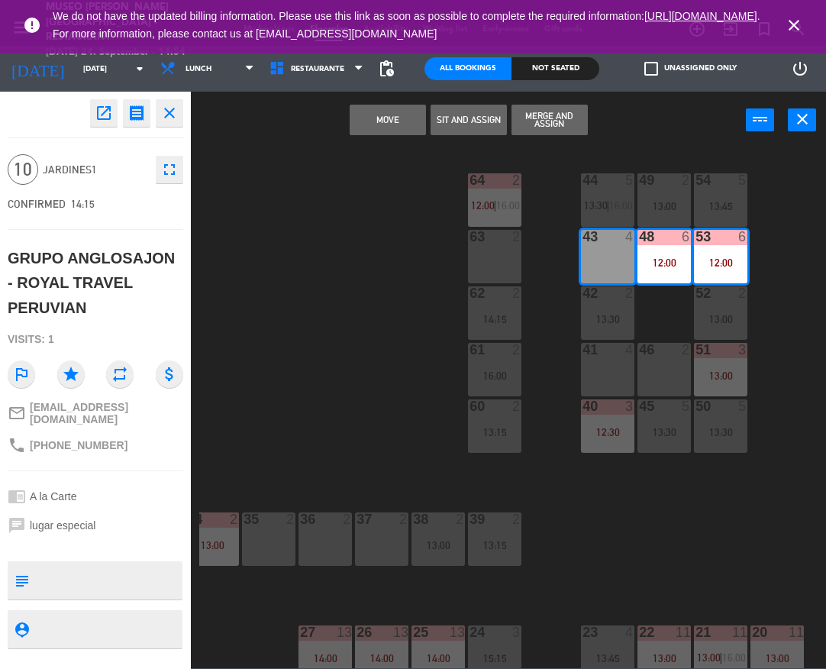
click at [413, 124] on button "Move" at bounding box center [388, 120] width 76 height 31
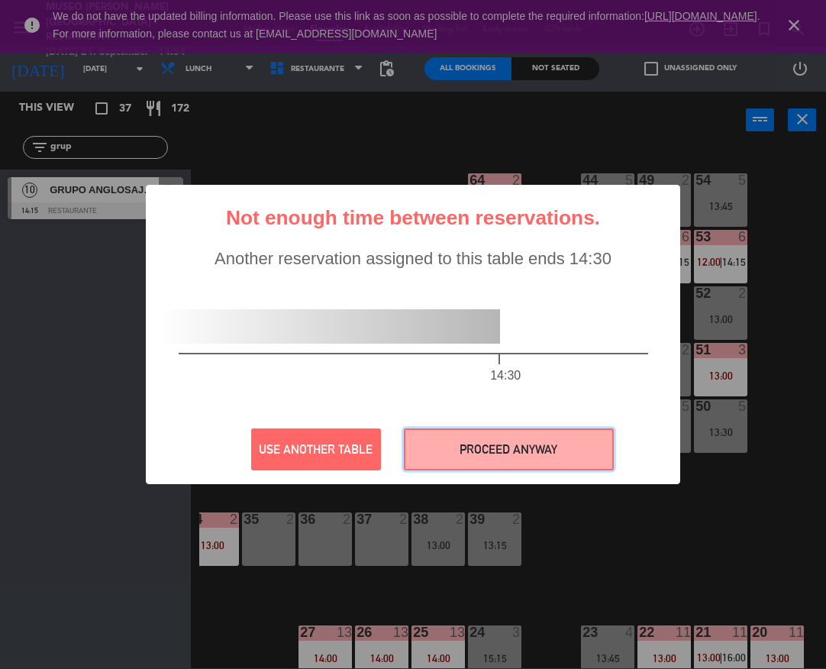
click at [597, 431] on button "PROCEED ANYWAY" at bounding box center [509, 449] width 210 height 42
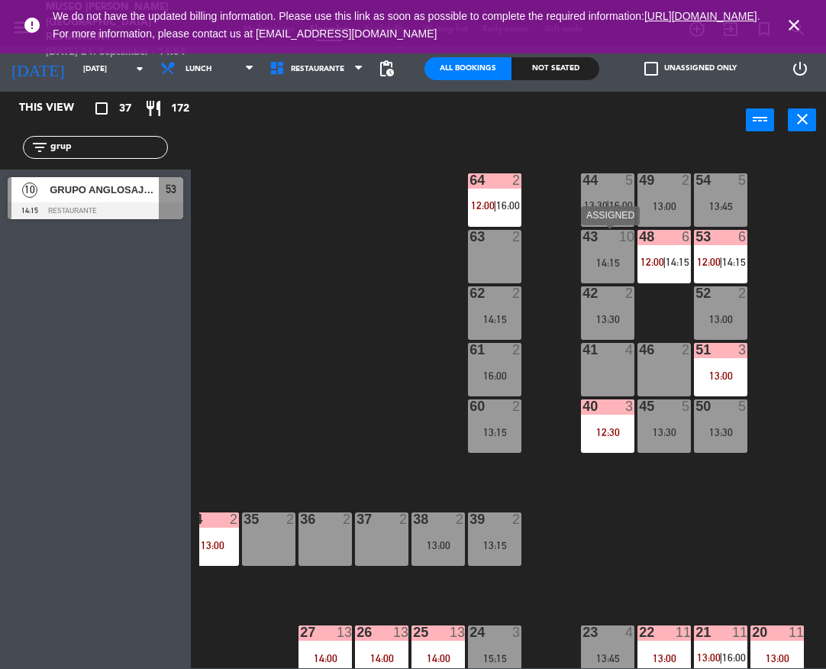
click at [613, 264] on div "14:15" at bounding box center [607, 262] width 53 height 11
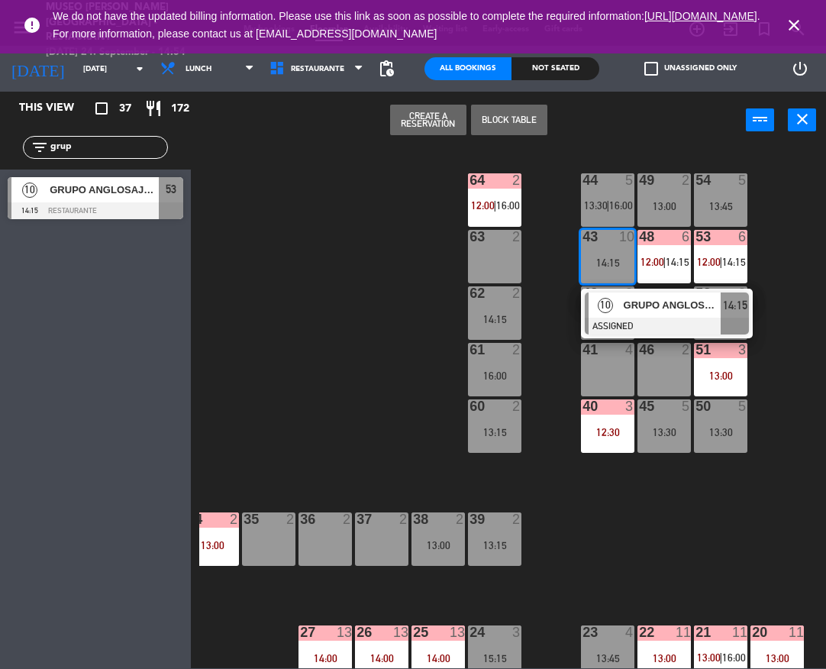
click at [655, 323] on div at bounding box center [667, 326] width 164 height 17
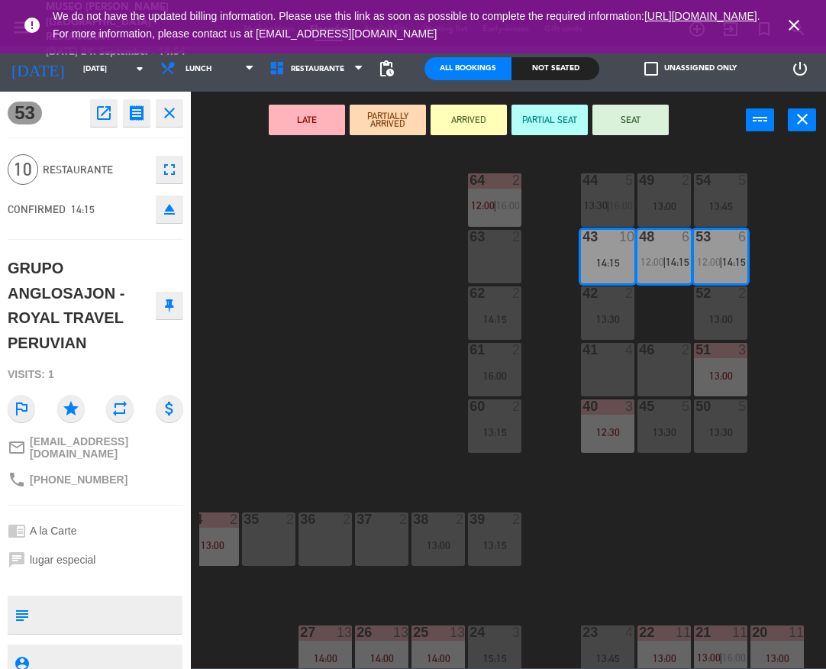
click at [304, 111] on button "LATE" at bounding box center [307, 120] width 76 height 31
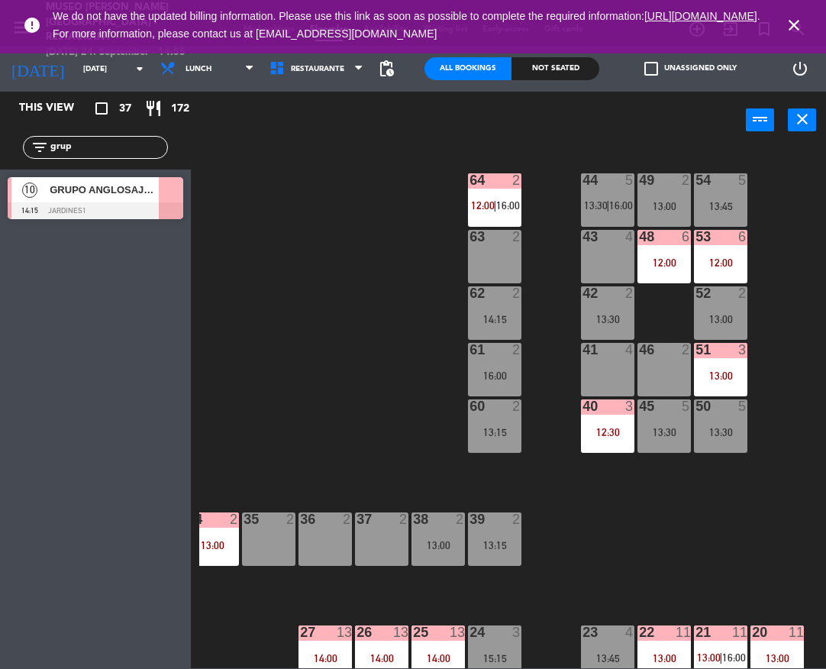
click at [96, 150] on input "grup" at bounding box center [108, 147] width 118 height 17
type input "[PERSON_NAME]"
click at [129, 205] on div at bounding box center [96, 210] width 176 height 17
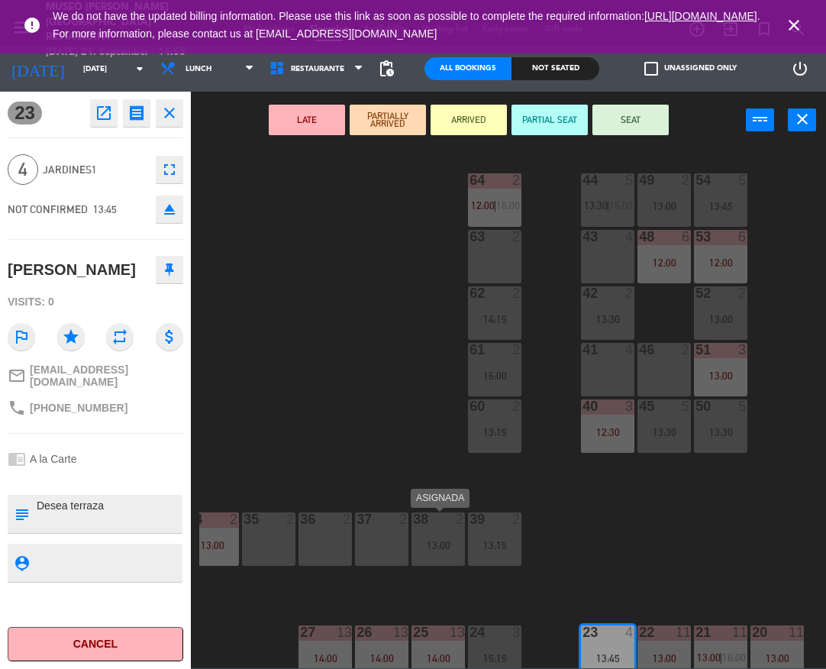
scroll to position [112, 129]
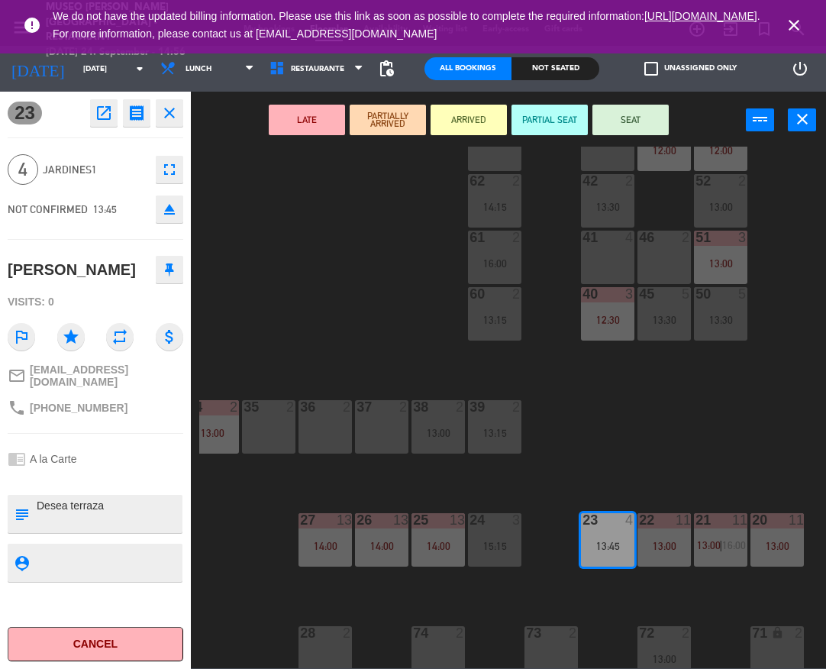
click at [671, 408] on div "44 5 13:30 | 16:00 49 2 13:00 54 5 13:45 64 2 12:00 | 16:00 48 6 12:00 53 6 12:…" at bounding box center [512, 407] width 627 height 521
